Goal: Find specific page/section: Find specific page/section

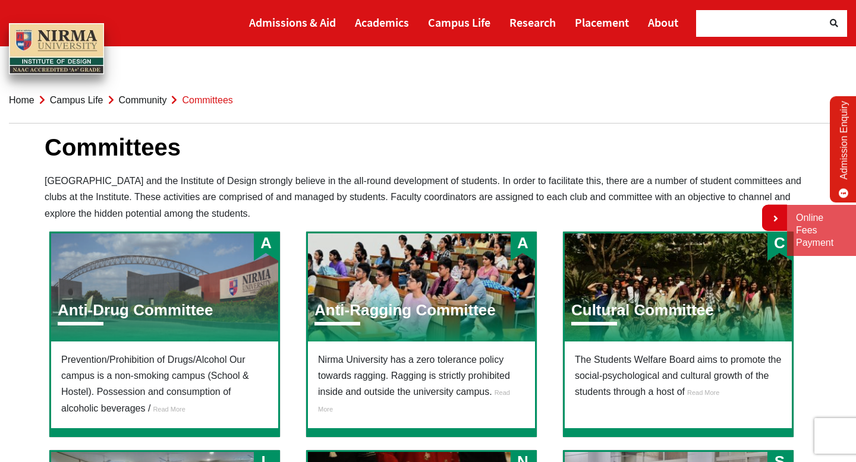
click at [141, 270] on div "A Anti-Drug Committee" at bounding box center [164, 288] width 227 height 108
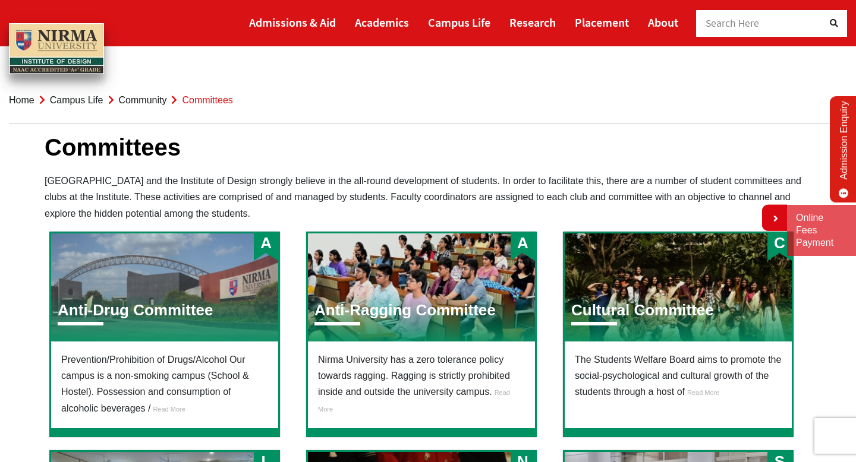
click at [141, 270] on div "A Anti-Drug Committee" at bounding box center [164, 288] width 227 height 108
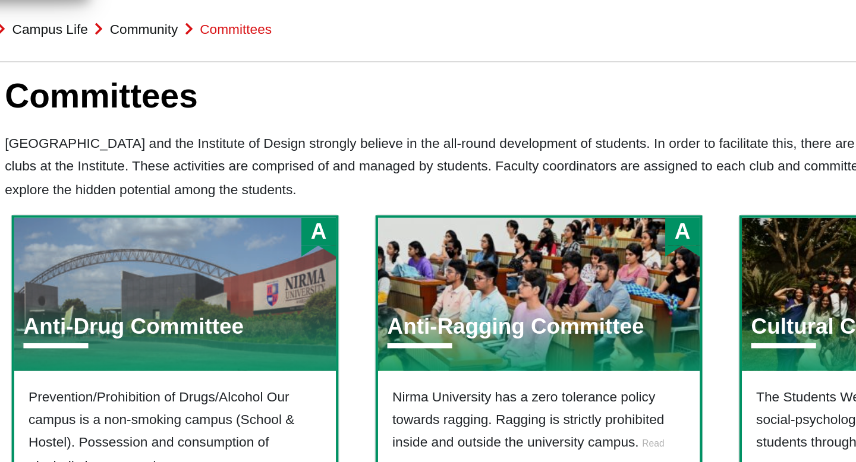
click at [140, 270] on div "A Anti-Drug Committee" at bounding box center [164, 288] width 227 height 108
